Goal: Information Seeking & Learning: Check status

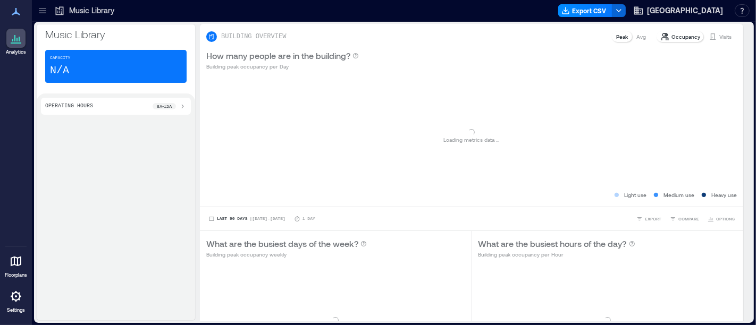
click at [36, 12] on div at bounding box center [42, 10] width 17 height 17
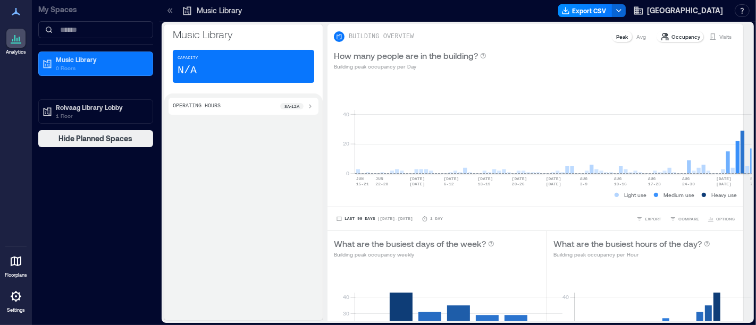
click at [44, 10] on p "My Spaces" at bounding box center [95, 9] width 115 height 11
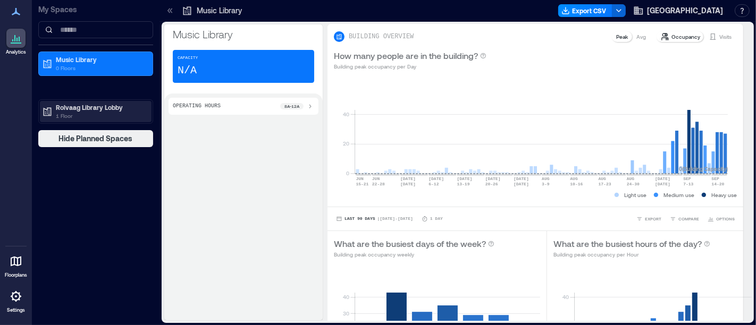
click at [62, 108] on p "Rolvaag Library Lobby" at bounding box center [100, 107] width 89 height 9
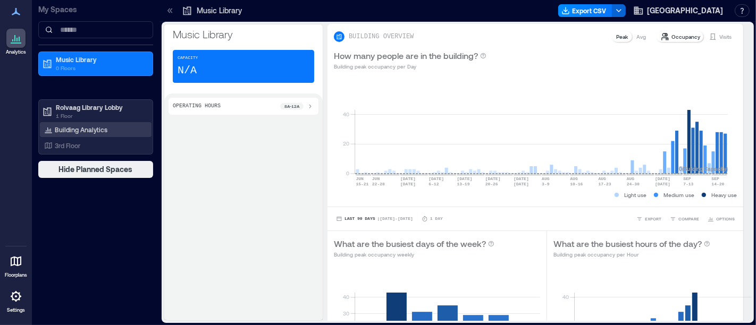
click at [75, 129] on p "Building Analytics" at bounding box center [81, 130] width 53 height 9
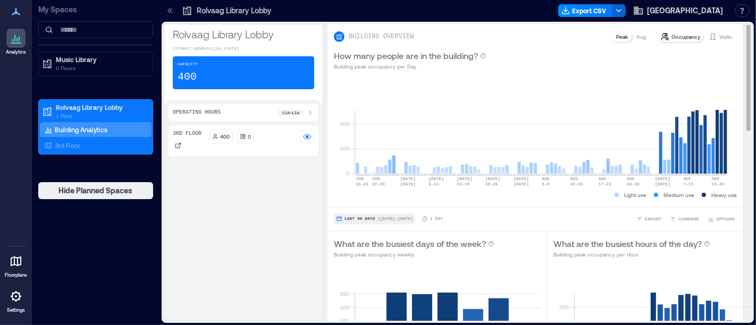
click at [360, 219] on span "Last 90 Days" at bounding box center [360, 219] width 31 height 0
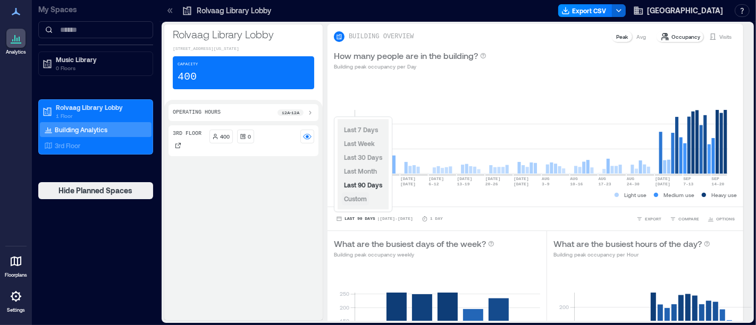
click at [357, 198] on span "Custom" at bounding box center [355, 198] width 23 height 7
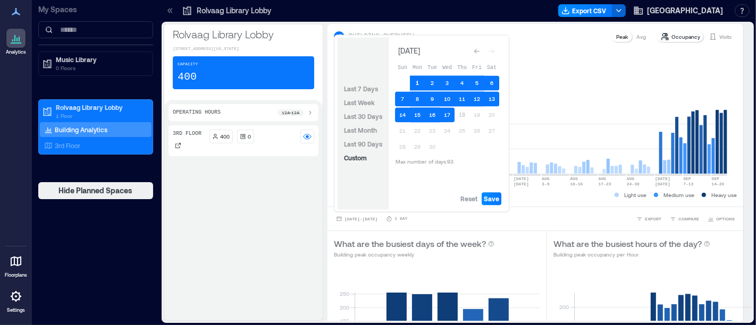
click at [415, 80] on button "1" at bounding box center [417, 83] width 15 height 15
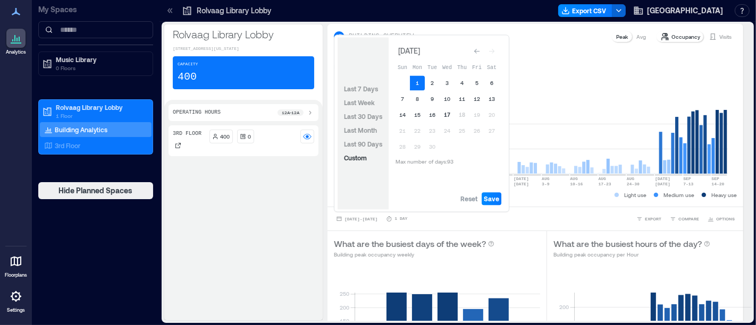
click at [448, 116] on button "17" at bounding box center [447, 114] width 15 height 15
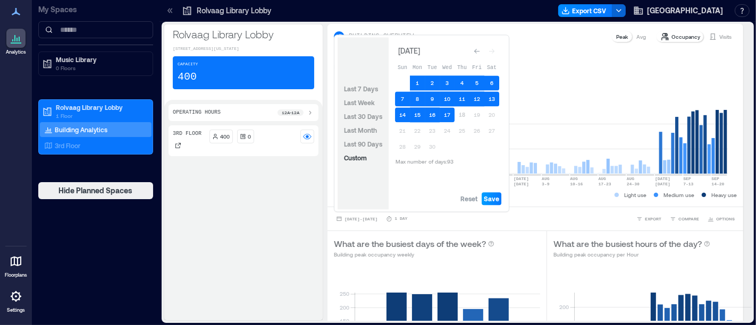
click at [495, 204] on button "Save" at bounding box center [492, 199] width 20 height 13
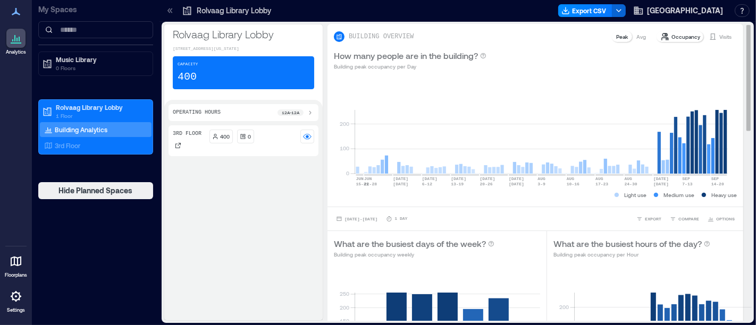
click at [720, 38] on p "Visits" at bounding box center [726, 36] width 12 height 9
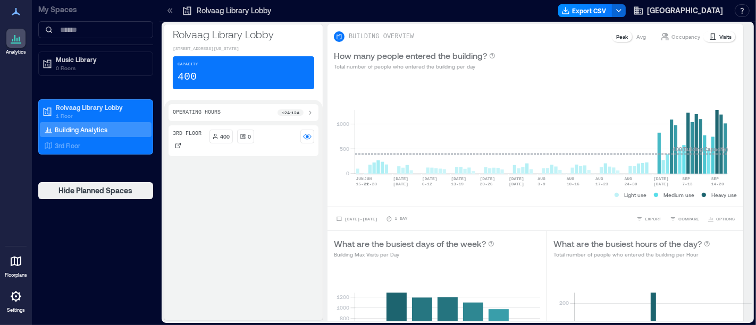
click at [163, 11] on div at bounding box center [170, 10] width 17 height 17
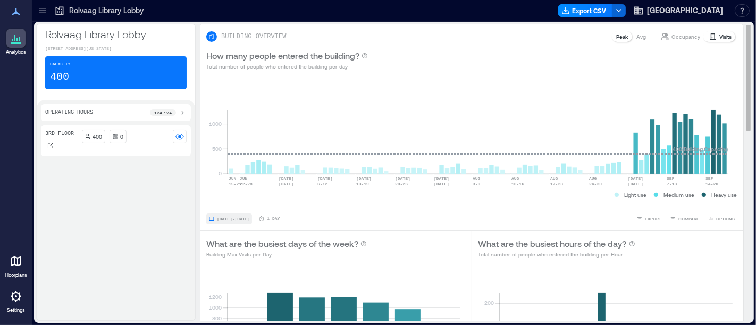
click at [242, 222] on button "[DATE] - [DATE]" at bounding box center [229, 219] width 46 height 11
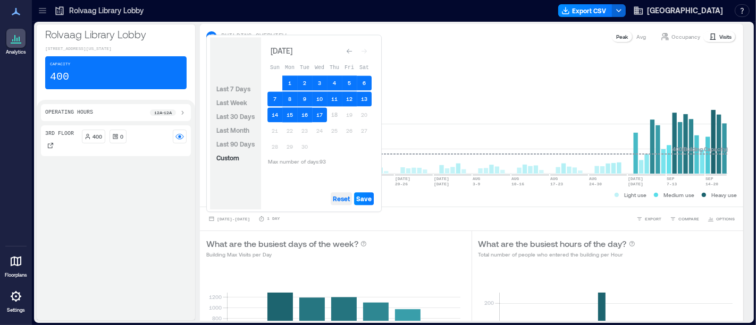
click at [333, 201] on button "Reset" at bounding box center [341, 199] width 21 height 13
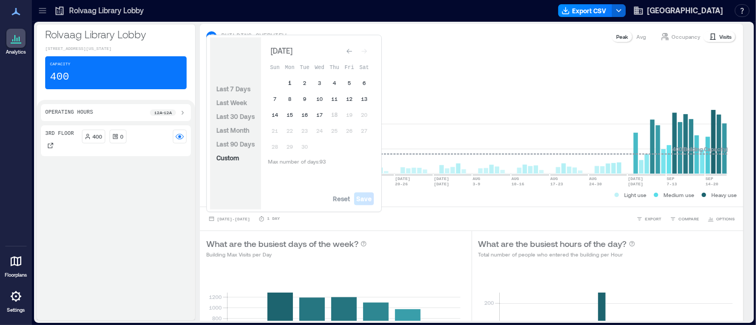
click at [287, 81] on button "1" at bounding box center [289, 83] width 15 height 15
drag, startPoint x: 317, startPoint y: 110, endPoint x: 337, endPoint y: 147, distance: 41.4
click at [317, 111] on button "17" at bounding box center [319, 114] width 15 height 15
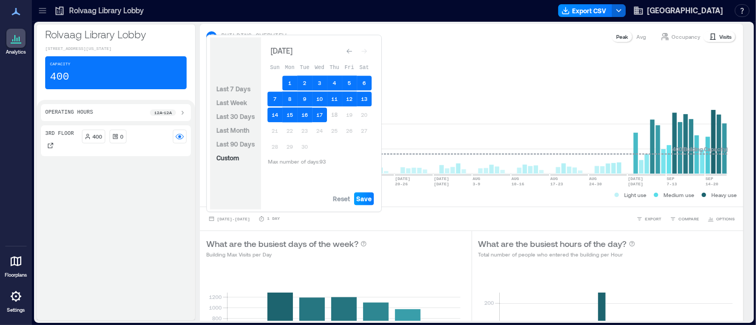
click at [361, 195] on span "Save" at bounding box center [363, 199] width 15 height 9
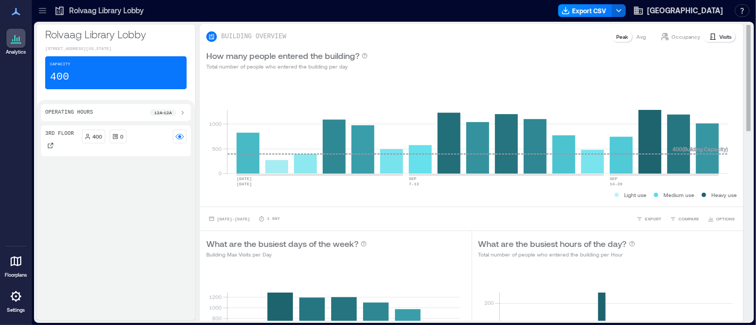
click at [720, 33] on p "Visits" at bounding box center [726, 36] width 12 height 9
click at [720, 34] on p "Visits" at bounding box center [726, 36] width 12 height 9
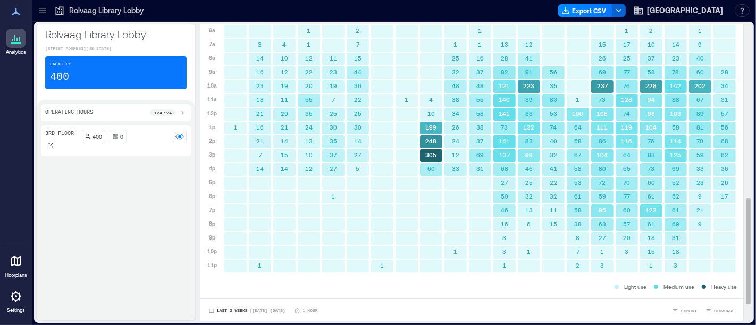
scroll to position [337, 0]
